Goal: Book appointment/travel/reservation

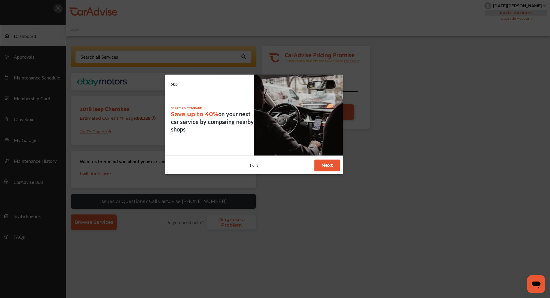
click at [173, 83] on link "Skip" at bounding box center [174, 84] width 7 height 5
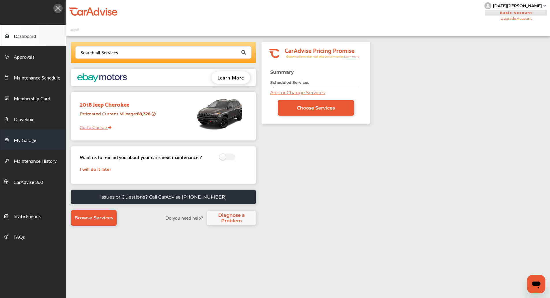
click at [42, 139] on link "My Garage" at bounding box center [33, 139] width 66 height 21
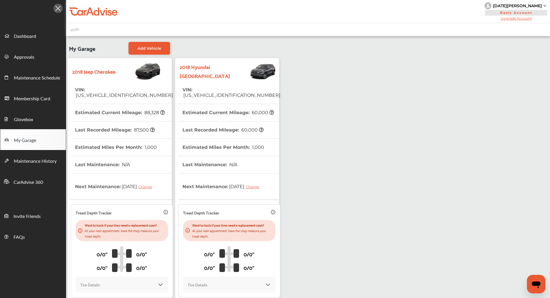
click at [204, 125] on th "Last Recorded Mileage : 60,000" at bounding box center [222, 129] width 81 height 17
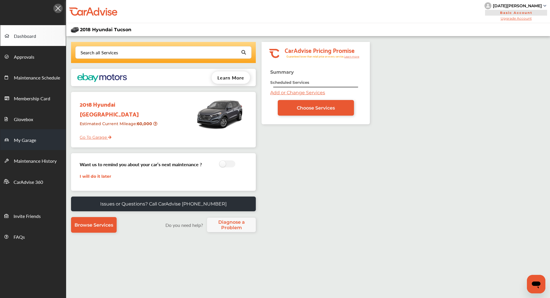
click at [15, 145] on link "My Garage" at bounding box center [33, 139] width 66 height 21
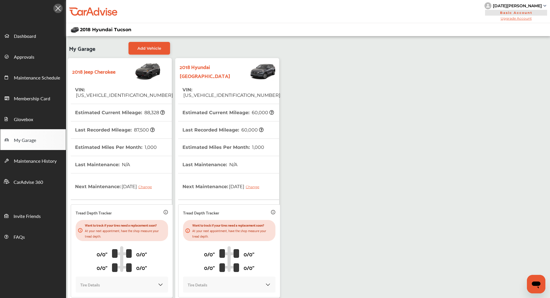
scroll to position [50, 0]
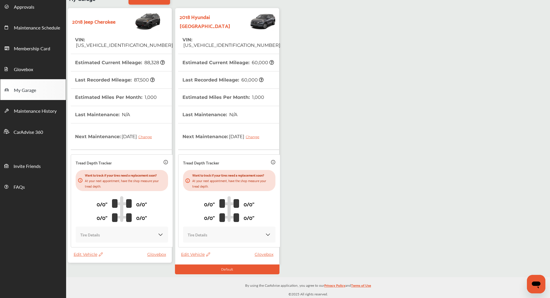
click at [90, 253] on span "Edit Vehicle" at bounding box center [88, 253] width 29 height 5
click at [104, 270] on div "Remove" at bounding box center [116, 268] width 52 height 9
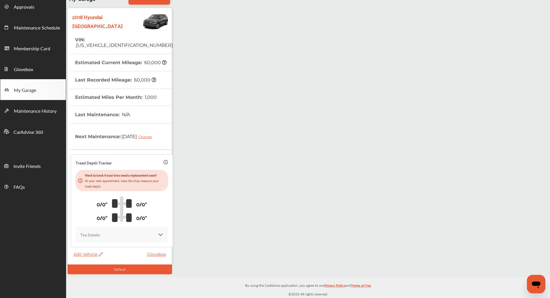
click at [202, 155] on div "My Garage Add Vehicle 2018 Hyundai Tucson VIN : [US_VEHICLE_IDENTIFICATION_NUMB…" at bounding box center [308, 131] width 484 height 291
click at [114, 42] on span "[US_VEHICLE_IDENTIFICATION_NUMBER]" at bounding box center [124, 44] width 98 height 5
copy span "[US_VEHICLE_IDENTIFICATION_NUMBER]"
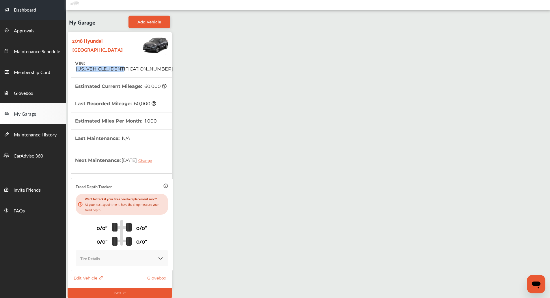
click at [29, 9] on span "Dashboard" at bounding box center [25, 10] width 22 height 8
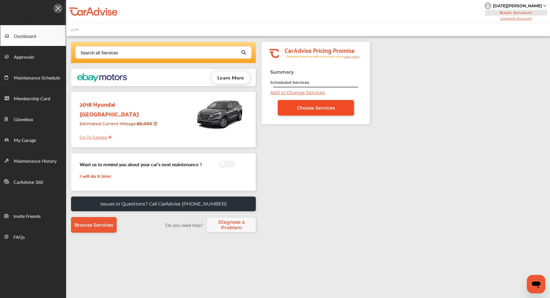
click at [320, 107] on span "Choose Services" at bounding box center [316, 107] width 38 height 5
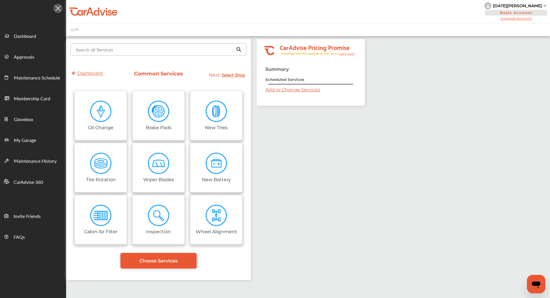
click at [183, 51] on input "text" at bounding box center [157, 49] width 172 height 11
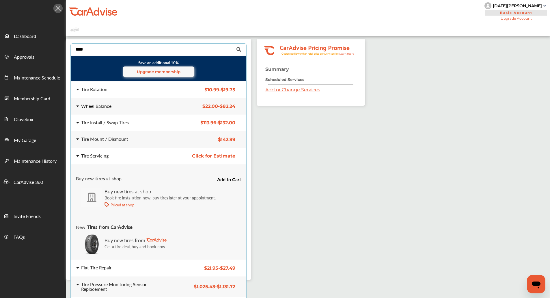
type input "****"
click at [146, 113] on div "Wheel Balance $22.00 - $82.24 Wheel Balance $22.00 - $82.24" at bounding box center [158, 106] width 185 height 16
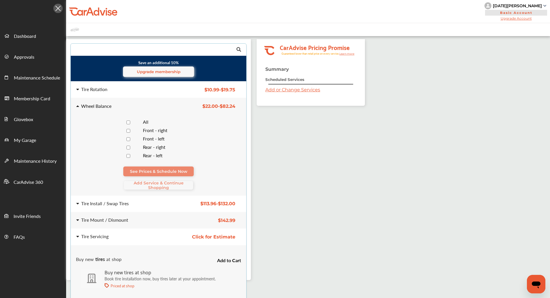
click at [132, 120] on div at bounding box center [128, 122] width 20 height 5
click at [145, 182] on span "Add Service & Continue Shopping" at bounding box center [158, 184] width 69 height 9
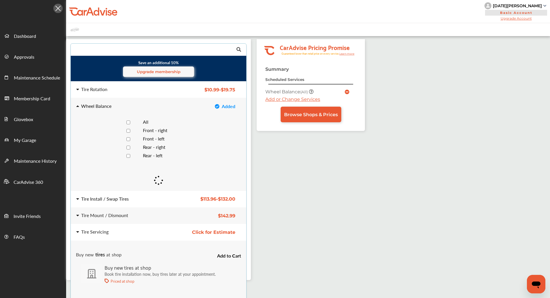
click at [135, 194] on div "Tire Install / Swap Tires $113.96 - $132.00 Tire Install / Swap Tires $113.96 -…" at bounding box center [158, 199] width 185 height 16
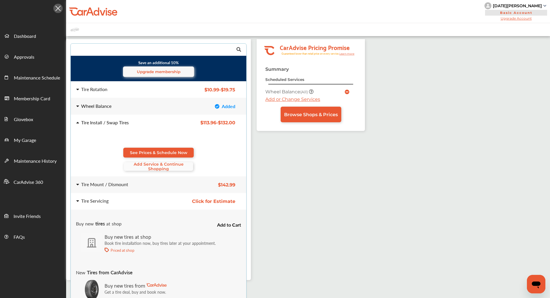
click at [146, 165] on span "Add Service & Continue Shopping" at bounding box center [158, 166] width 69 height 9
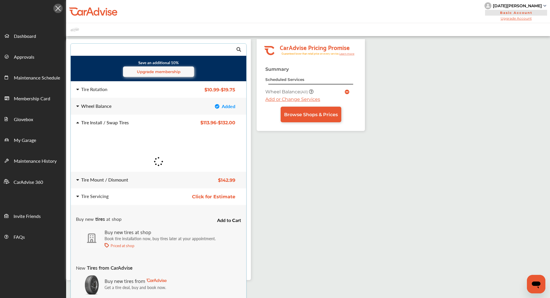
click at [137, 182] on div "Tire Mount / Dismount" at bounding box center [122, 179] width 92 height 5
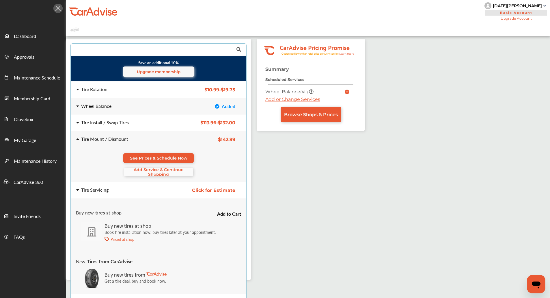
click at [146, 171] on span "Add Service & Continue Shopping" at bounding box center [158, 171] width 69 height 9
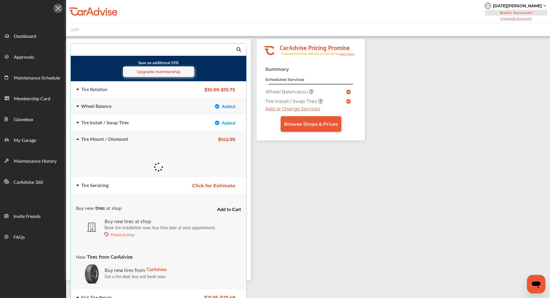
click at [140, 186] on div "Tire Servicing" at bounding box center [122, 185] width 92 height 5
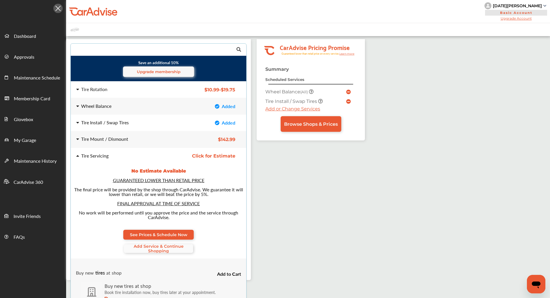
click at [155, 245] on span "Add Service & Continue Shopping" at bounding box center [158, 248] width 69 height 9
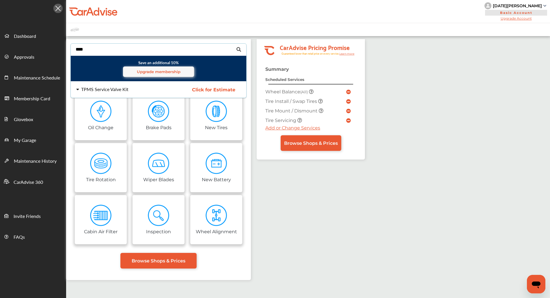
type input "****"
click at [133, 89] on div "TPMS Service Valve Kit" at bounding box center [122, 89] width 92 height 5
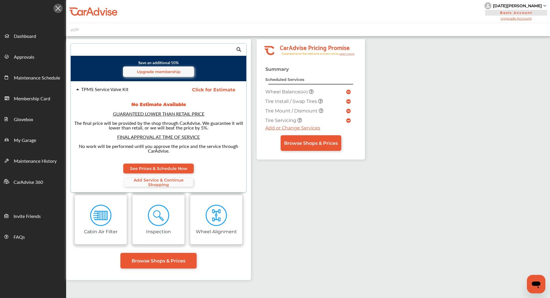
click at [156, 184] on span "Add Service & Continue Shopping" at bounding box center [158, 182] width 69 height 9
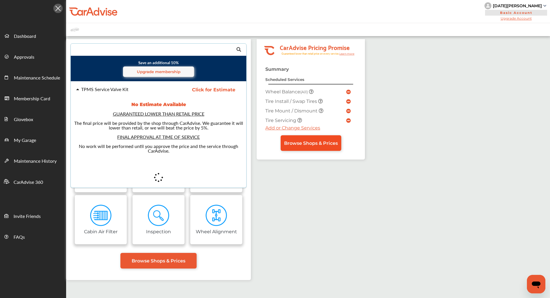
click at [318, 142] on span "Browse Shops & Prices" at bounding box center [311, 142] width 54 height 5
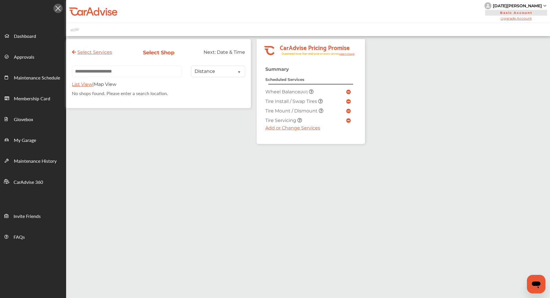
click at [159, 66] on input "text" at bounding box center [127, 71] width 110 height 11
paste input "*****"
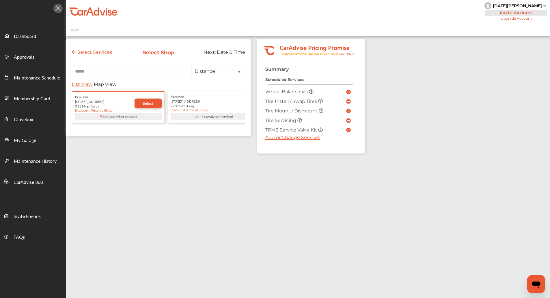
type input "*****"
click at [148, 105] on span "Select" at bounding box center [148, 103] width 10 height 4
click at [115, 102] on div "[STREET_ADDRESS]" at bounding box center [118, 101] width 87 height 5
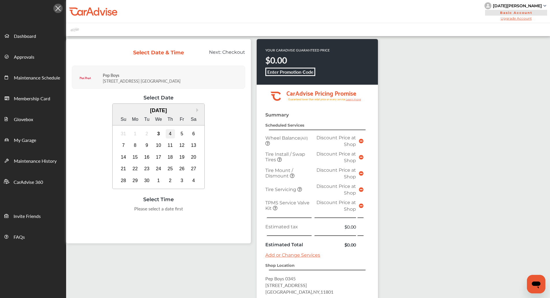
click at [168, 132] on div "4" at bounding box center [170, 133] width 9 height 9
click at [103, 211] on div "9:00 AM" at bounding box center [100, 210] width 27 height 10
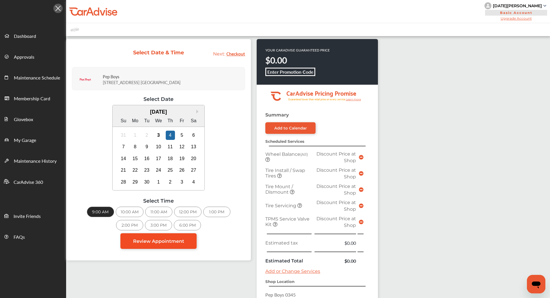
click at [143, 239] on span "Review Appointment" at bounding box center [158, 240] width 51 height 5
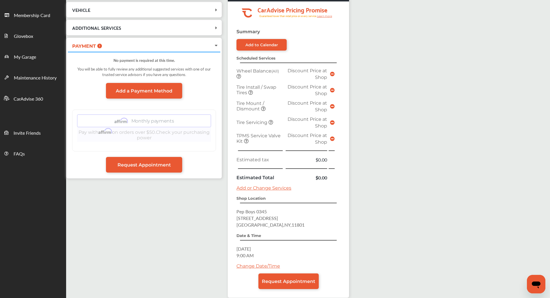
scroll to position [83, 0]
click at [161, 164] on span "Request Appointment" at bounding box center [143, 164] width 53 height 5
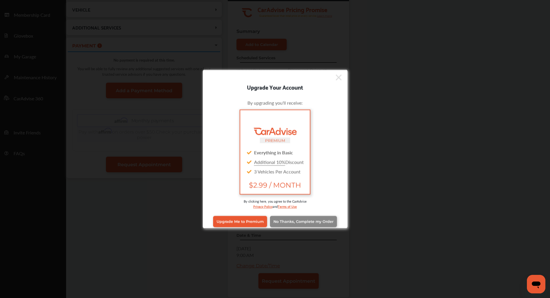
click at [288, 220] on span "No Thanks, Complete my Order" at bounding box center [303, 221] width 60 height 4
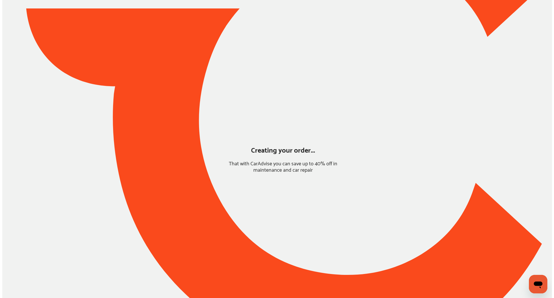
scroll to position [0, 0]
